Goal: Transaction & Acquisition: Obtain resource

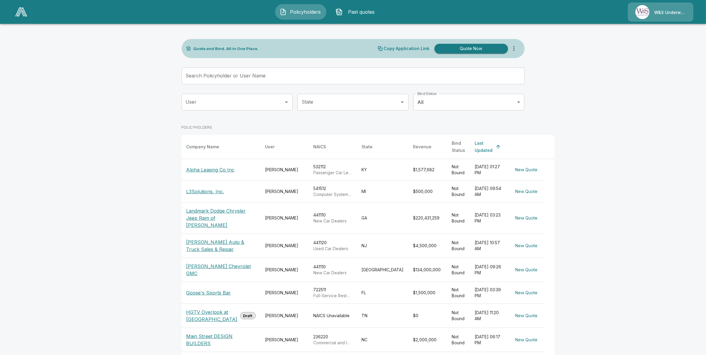
click at [251, 78] on input "Search Policyholder or User Name" at bounding box center [350, 76] width 336 height 17
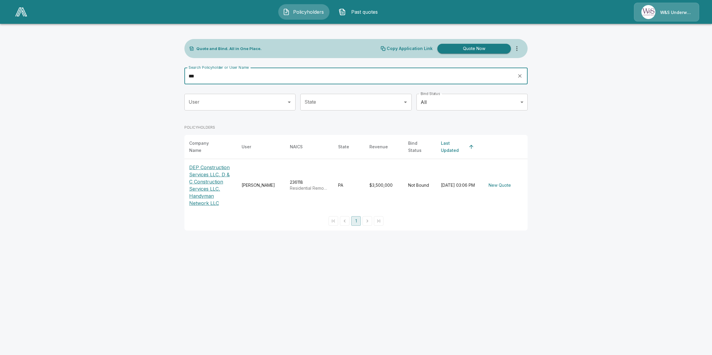
type input "***"
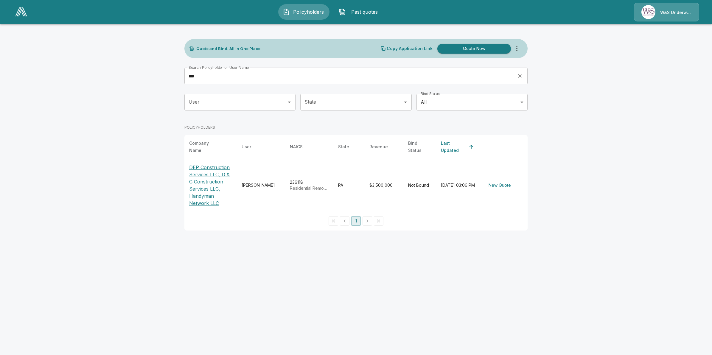
click at [207, 175] on p "DEP Construction Services LLC, D & C Construction Services LLC, Handyman Networ…" at bounding box center [210, 185] width 43 height 43
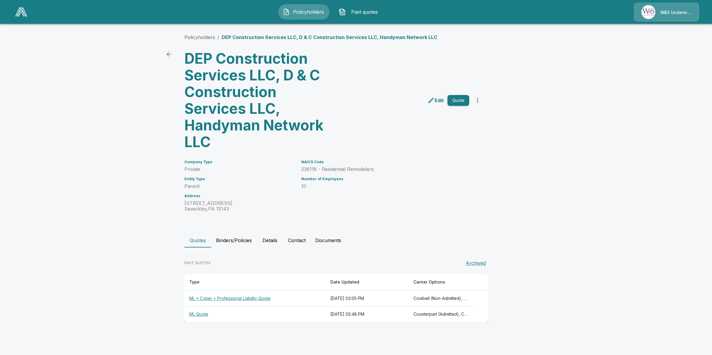
click at [221, 297] on th "ML + Cyber + Professional Liability Quote" at bounding box center [254, 299] width 141 height 16
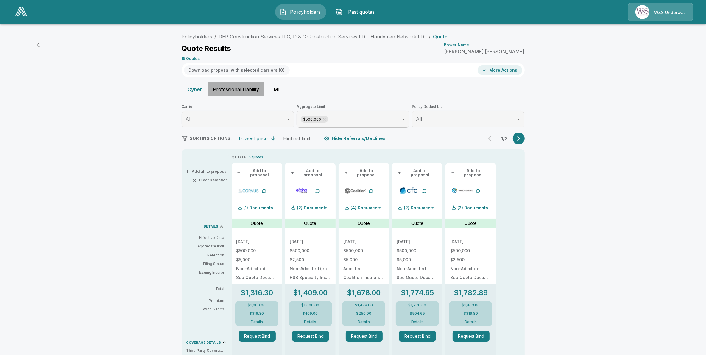
click at [247, 89] on button "Professional Liability" at bounding box center [236, 89] width 56 height 14
type input "*******"
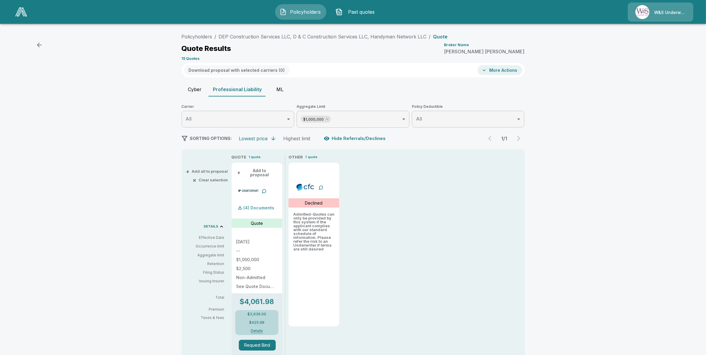
click at [251, 206] on p "(4) Documents" at bounding box center [259, 208] width 31 height 4
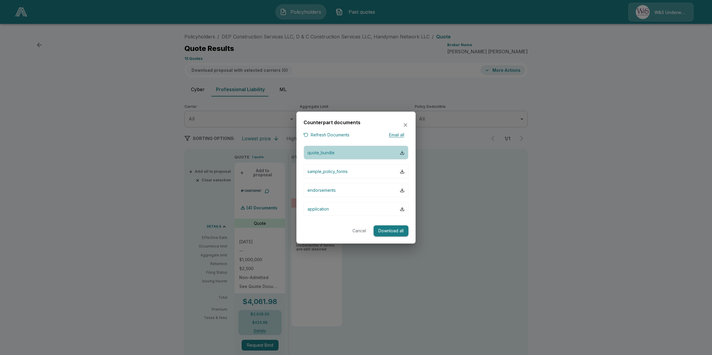
click at [317, 152] on p "quote_bundle" at bounding box center [320, 152] width 27 height 6
click at [328, 175] on button "sample_policy_forms" at bounding box center [355, 171] width 105 height 14
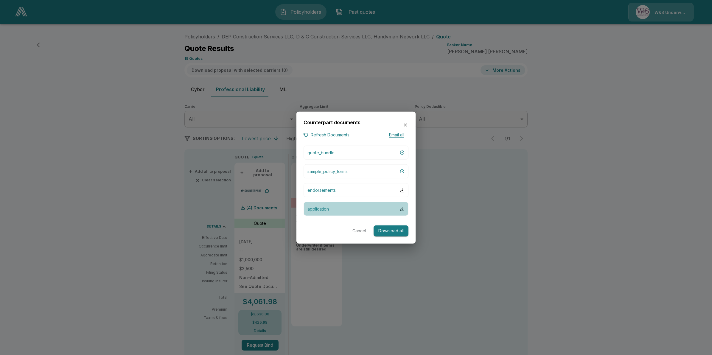
click at [332, 210] on button "application" at bounding box center [355, 209] width 105 height 14
click at [322, 190] on p "endorsements" at bounding box center [321, 190] width 28 height 6
click at [407, 123] on icon "button" at bounding box center [405, 125] width 6 height 6
